Goal: Transaction & Acquisition: Purchase product/service

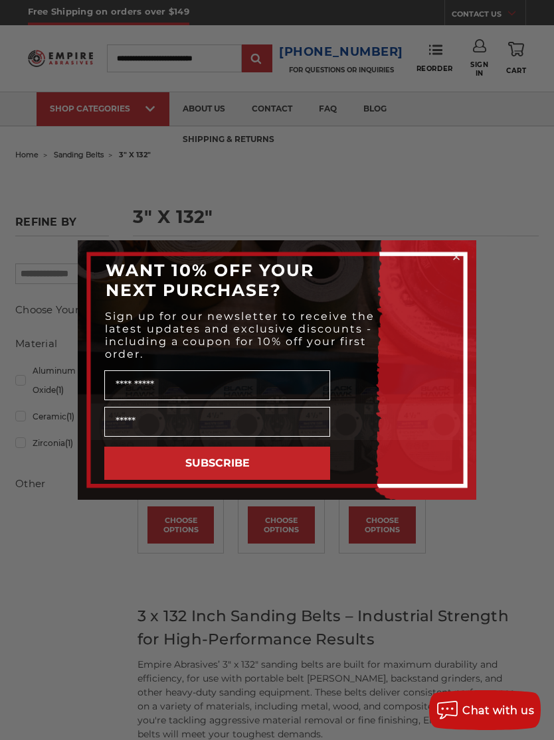
click at [468, 248] on form "WANT 10% OFF YOUR NEXT PURCHASE? Sign up for our newsletter to receive the late…" at bounding box center [277, 370] width 398 height 260
click at [460, 258] on circle "Close dialog" at bounding box center [456, 257] width 13 height 13
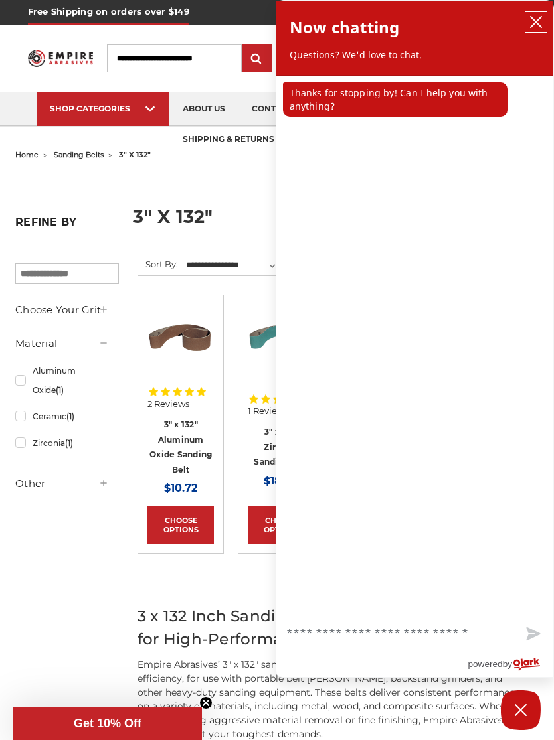
click at [543, 21] on button "close chatbox" at bounding box center [535, 22] width 21 height 20
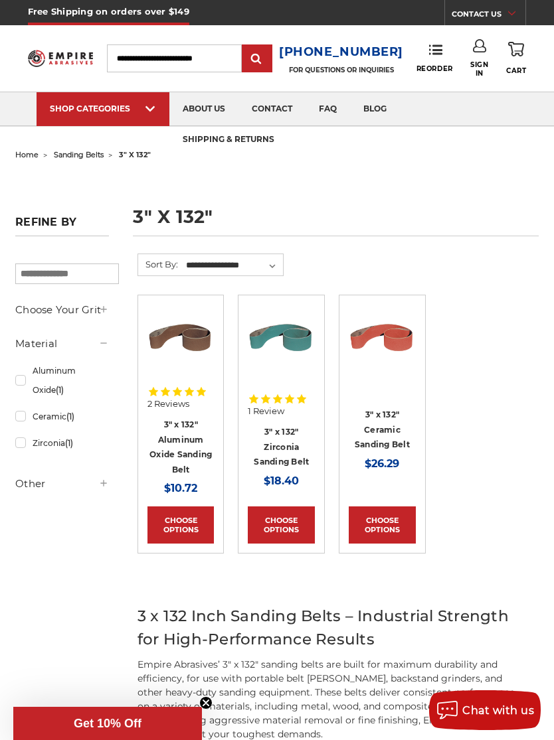
click at [149, 60] on input "Search" at bounding box center [174, 58] width 135 height 28
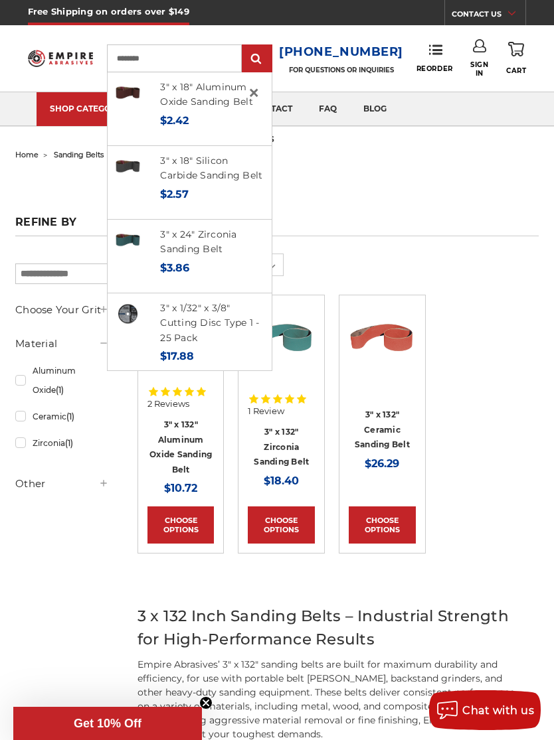
type input "********"
click at [232, 244] on link "3" x 24" Zirconia Sanding Belt" at bounding box center [198, 241] width 76 height 27
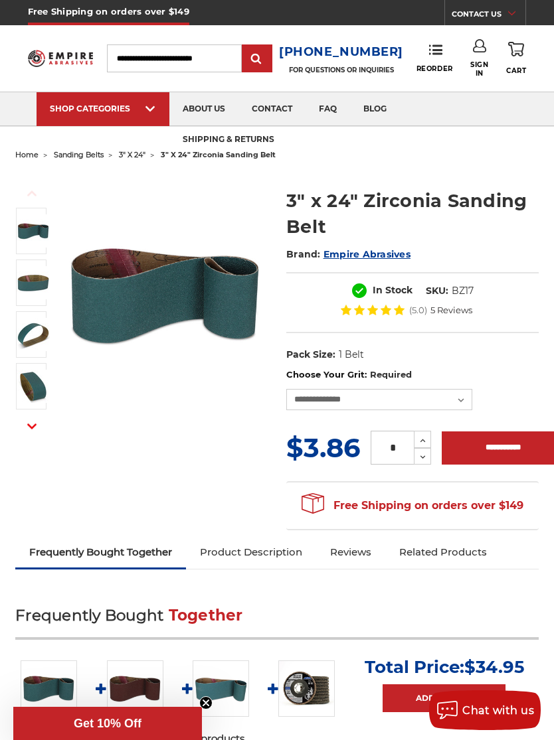
click at [139, 58] on input "Search" at bounding box center [174, 58] width 135 height 28
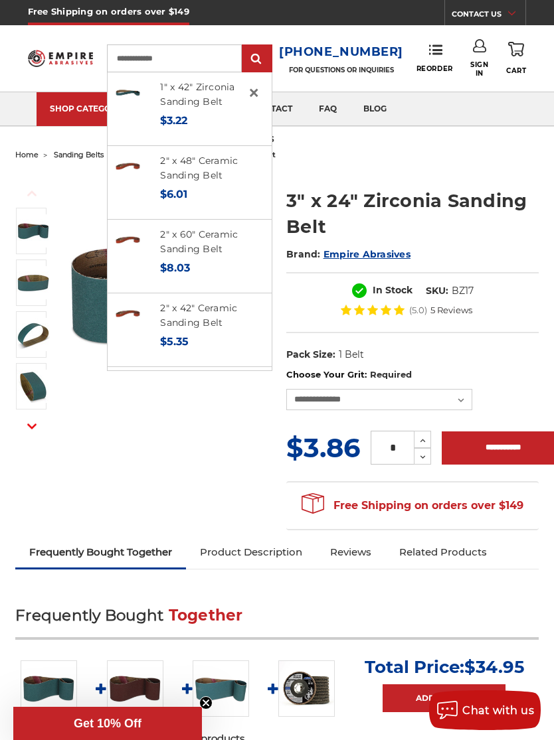
type input "**********"
click at [270, 62] on input "submit" at bounding box center [257, 59] width 27 height 27
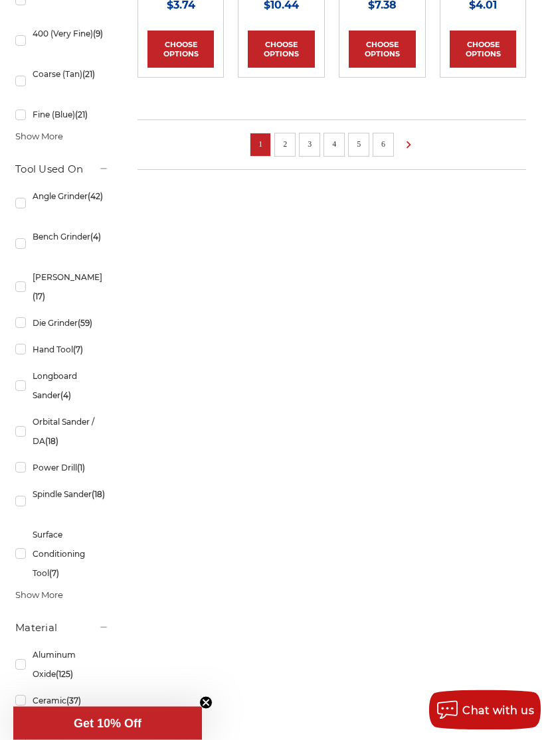
scroll to position [1124, 0]
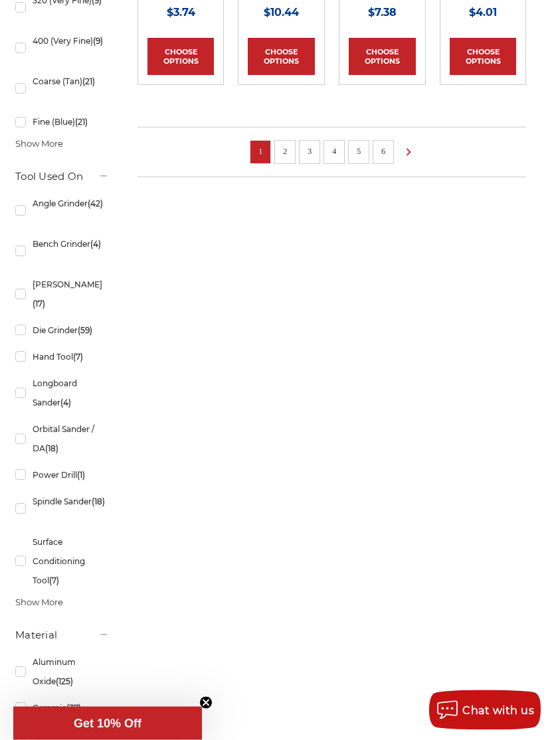
click at [286, 145] on link "2" at bounding box center [284, 152] width 13 height 15
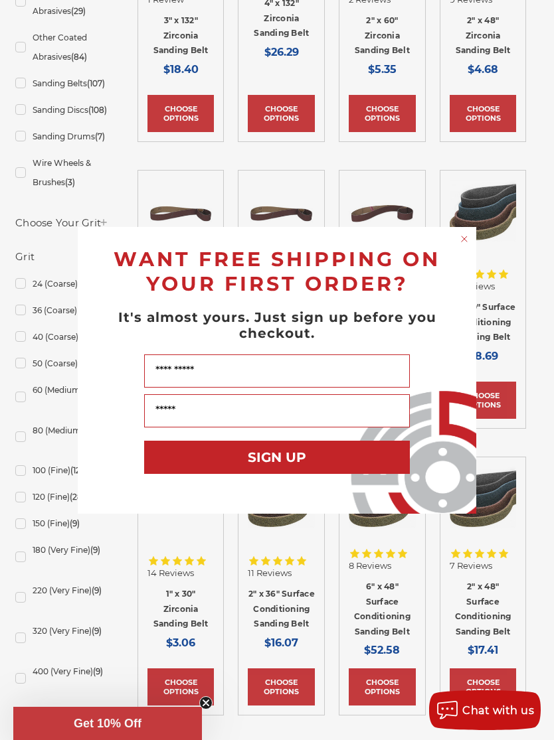
scroll to position [495, 0]
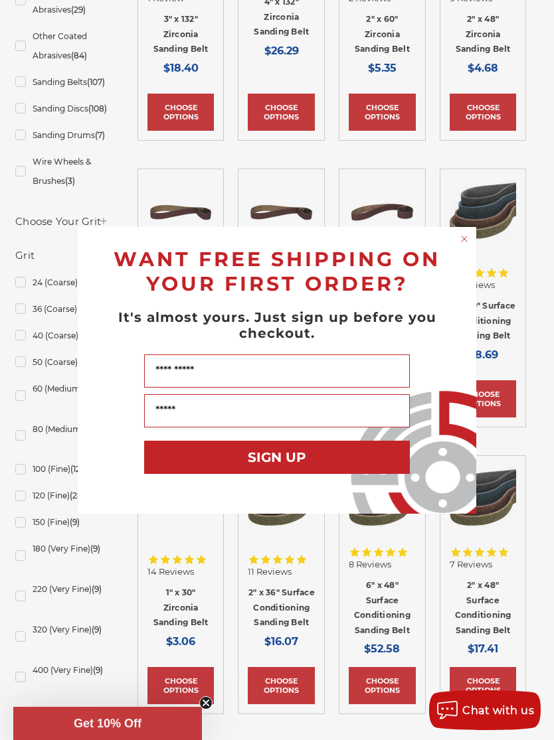
click at [470, 243] on icon "Close dialog" at bounding box center [464, 238] width 13 height 13
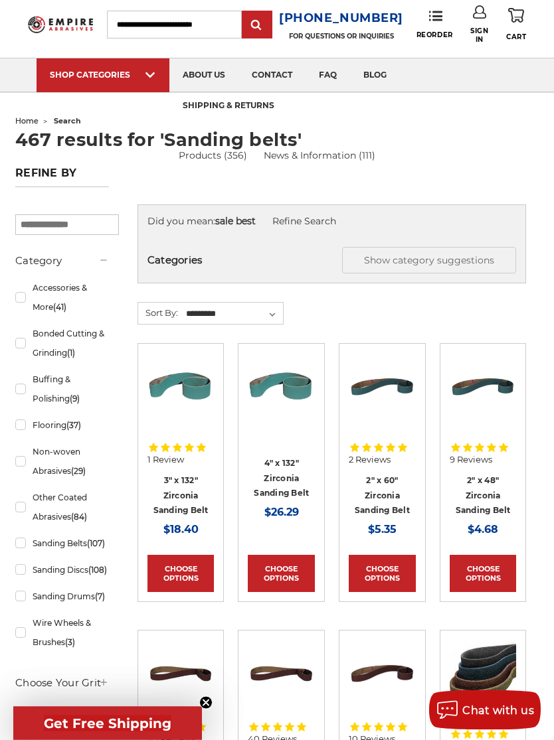
scroll to position [0, 0]
